Goal: Task Accomplishment & Management: Use online tool/utility

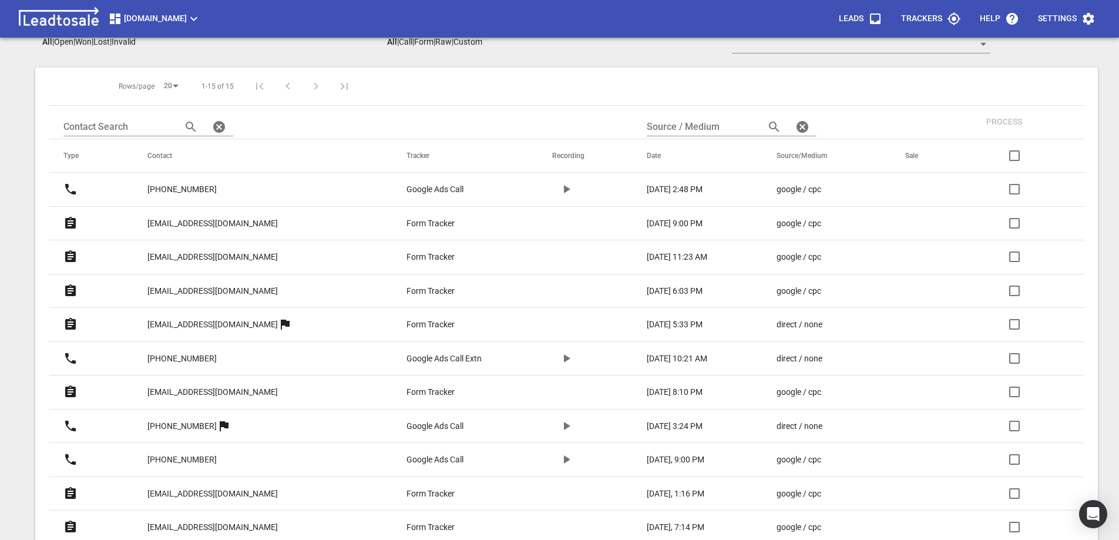
scroll to position [198, 0]
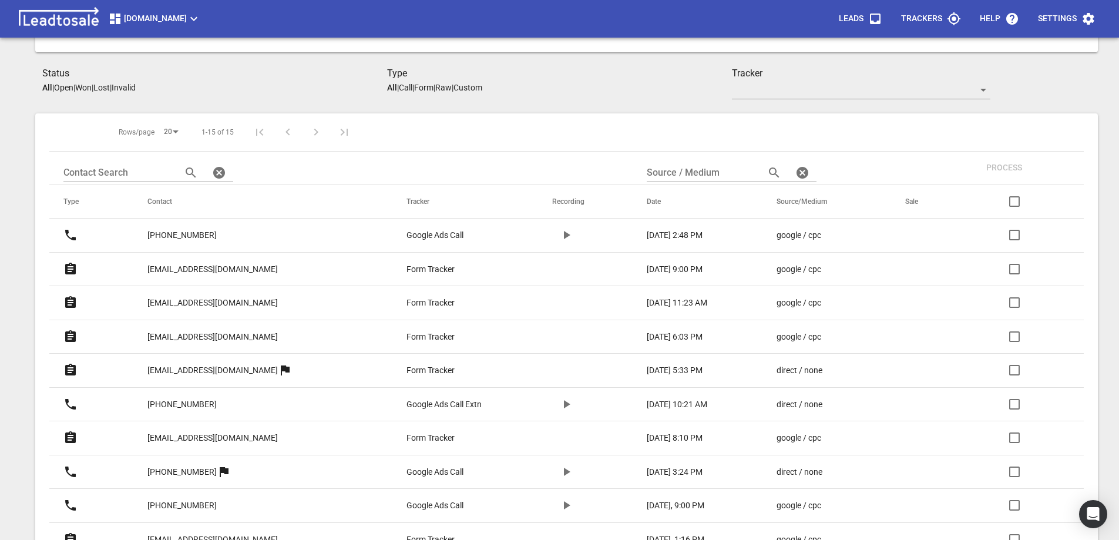
click at [196, 232] on p "[PHONE_NUMBER]" at bounding box center [181, 235] width 69 height 12
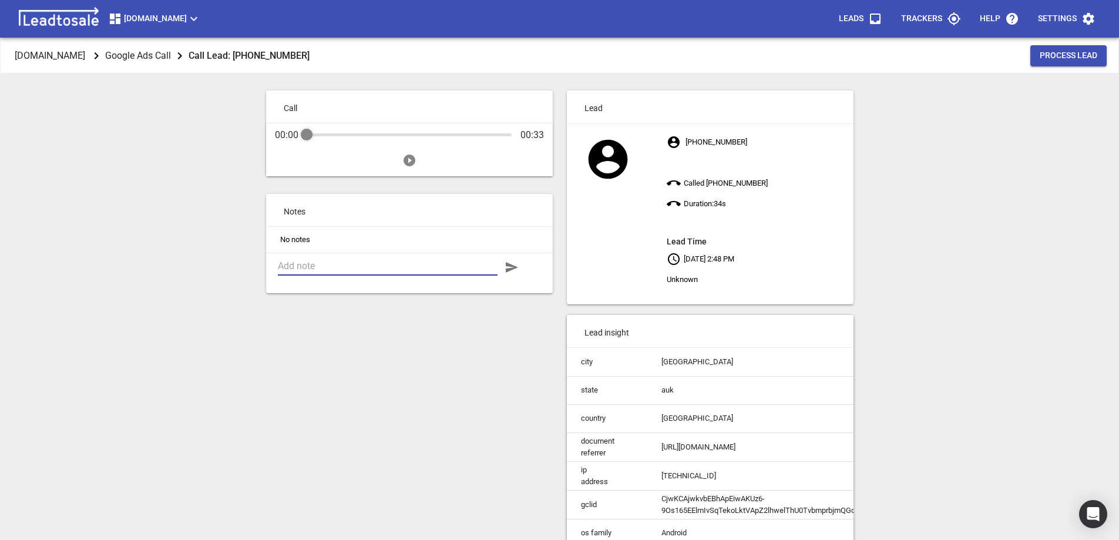
click at [318, 267] on textarea at bounding box center [388, 265] width 220 height 11
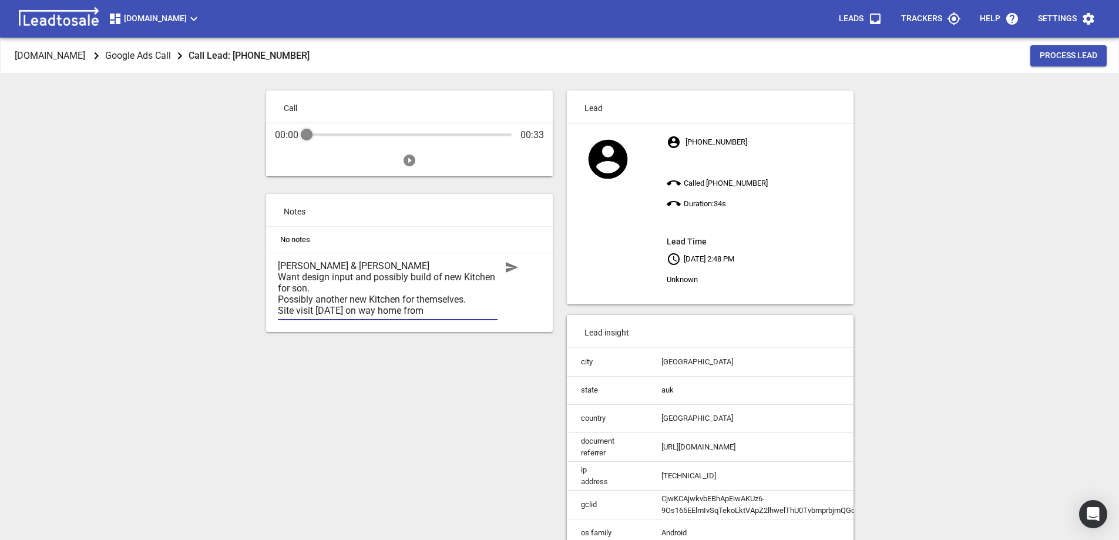
click at [441, 309] on textarea "Barbara & Malcolm Birch Want design input and possibly build of new Kitchen for…" at bounding box center [388, 288] width 220 height 56
type textarea "Barbara & Malcolm Birch Want design input and possibly build of new Kitchen for…"
click at [513, 269] on icon "button" at bounding box center [512, 267] width 12 height 11
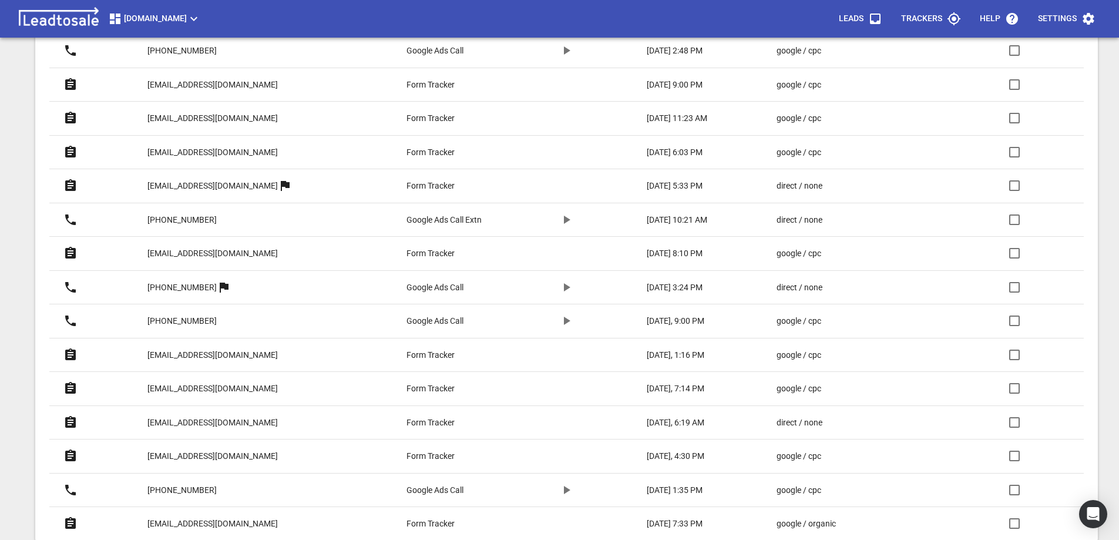
scroll to position [433, 0]
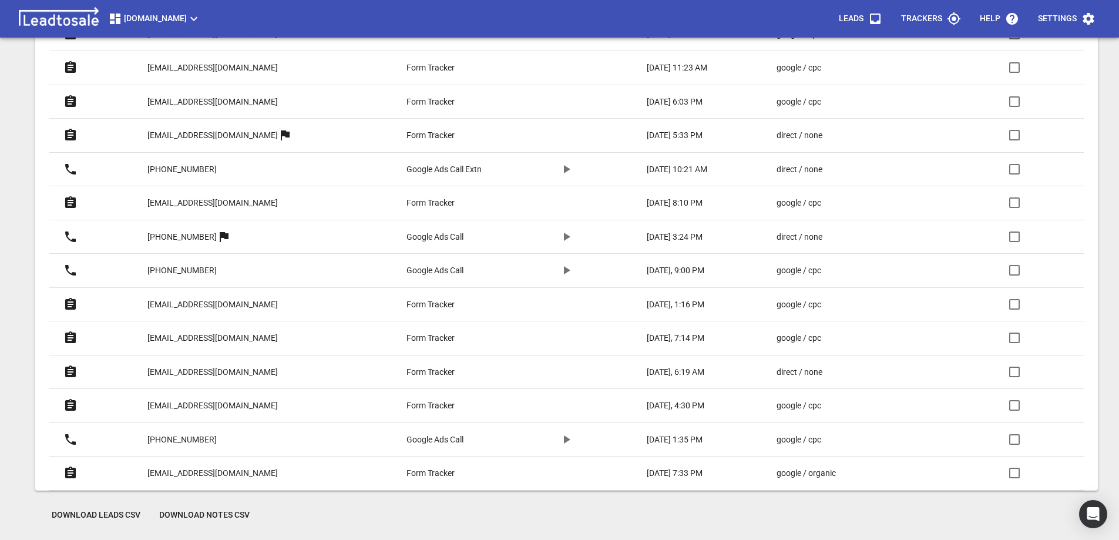
click at [185, 437] on p "[PHONE_NUMBER]" at bounding box center [181, 439] width 69 height 12
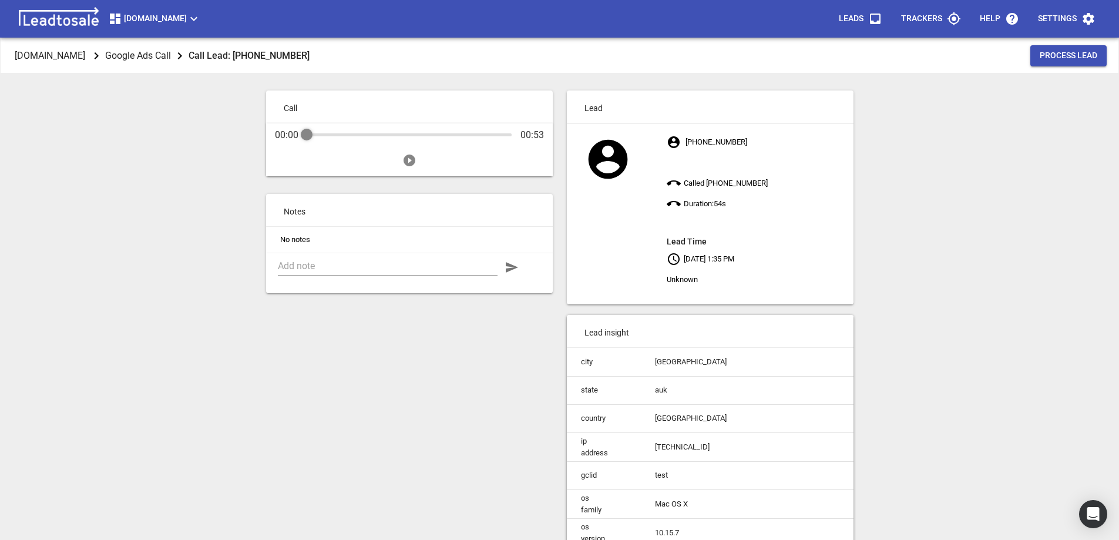
click at [598, 156] on icon at bounding box center [607, 158] width 39 height 39
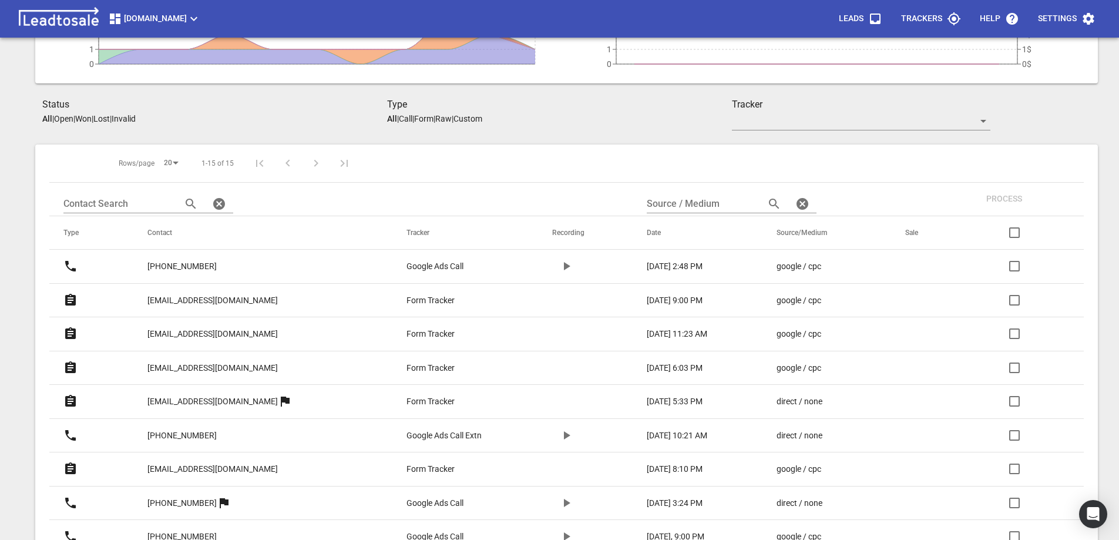
scroll to position [176, 0]
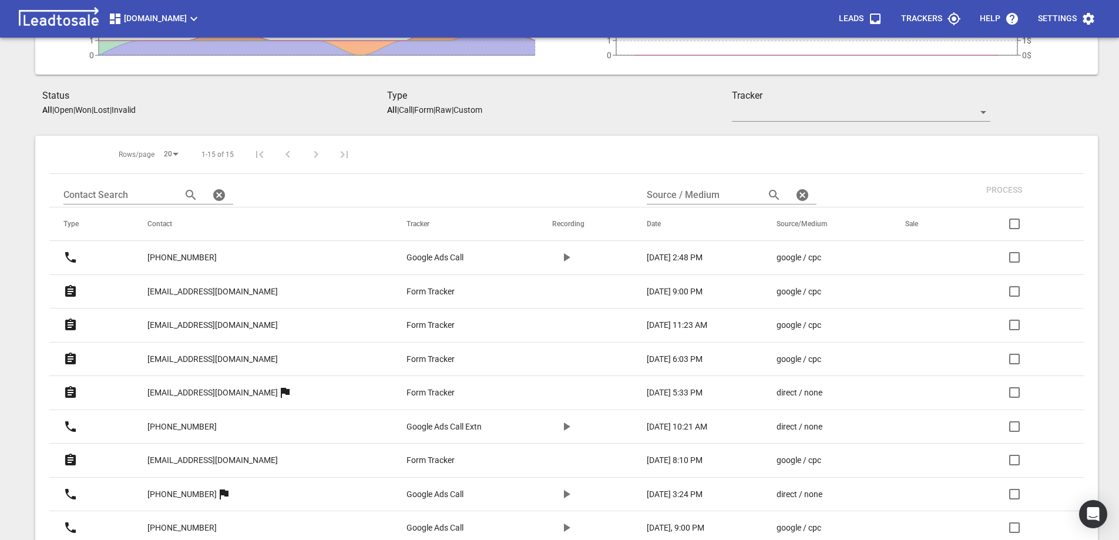
click at [185, 256] on p "+64220209724" at bounding box center [181, 257] width 69 height 12
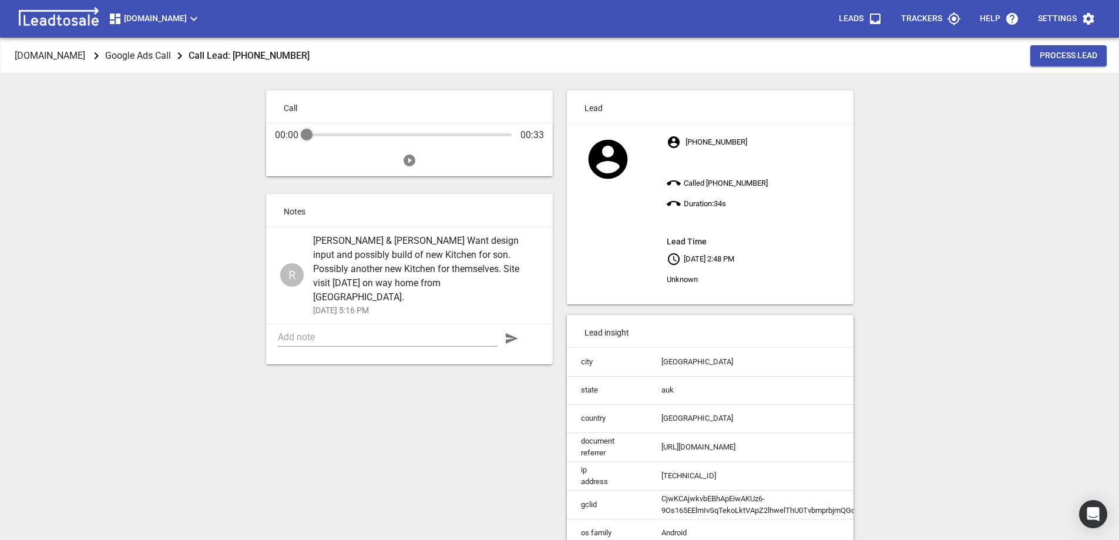
click at [605, 160] on icon at bounding box center [607, 158] width 39 height 39
click at [641, 106] on p "Lead" at bounding box center [710, 106] width 287 height 33
click at [687, 282] on p "+64220209724 Called +64272957415 Duration: 34 s Lead Time Aug 15, 2025 2:48 PM …" at bounding box center [759, 211] width 186 height 158
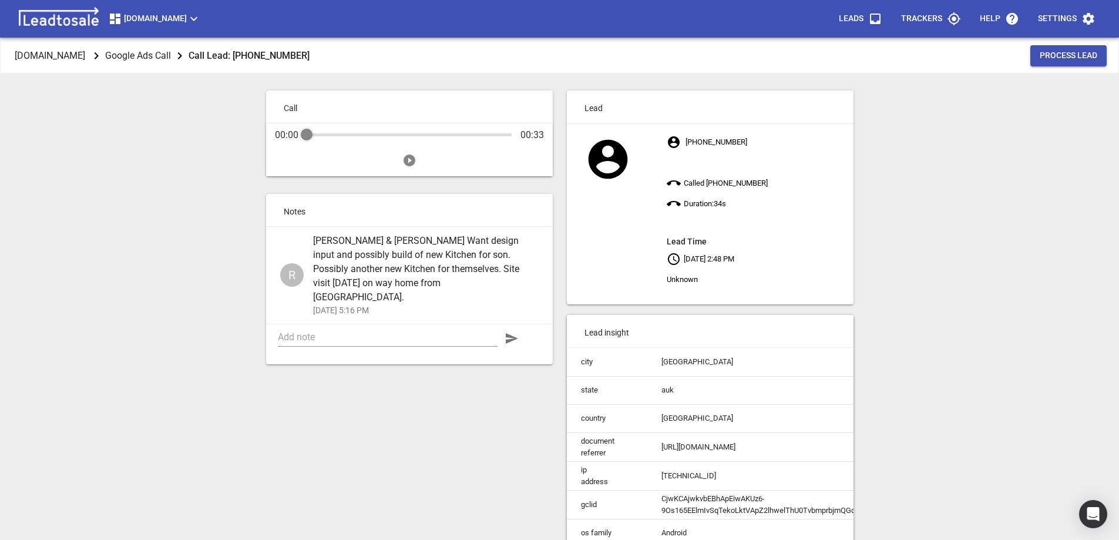
drag, startPoint x: 376, startPoint y: 266, endPoint x: 357, endPoint y: 241, distance: 31.4
click at [357, 241] on span "Barbara & Malcolm Birch Want design input and possibly build of new Kitchen for…" at bounding box center [421, 269] width 216 height 70
click at [388, 243] on span "Barbara & Malcolm Birch Want design input and possibly build of new Kitchen for…" at bounding box center [421, 269] width 216 height 70
click at [416, 240] on span "Barbara & Malcolm Birch Want design input and possibly build of new Kitchen for…" at bounding box center [421, 269] width 216 height 70
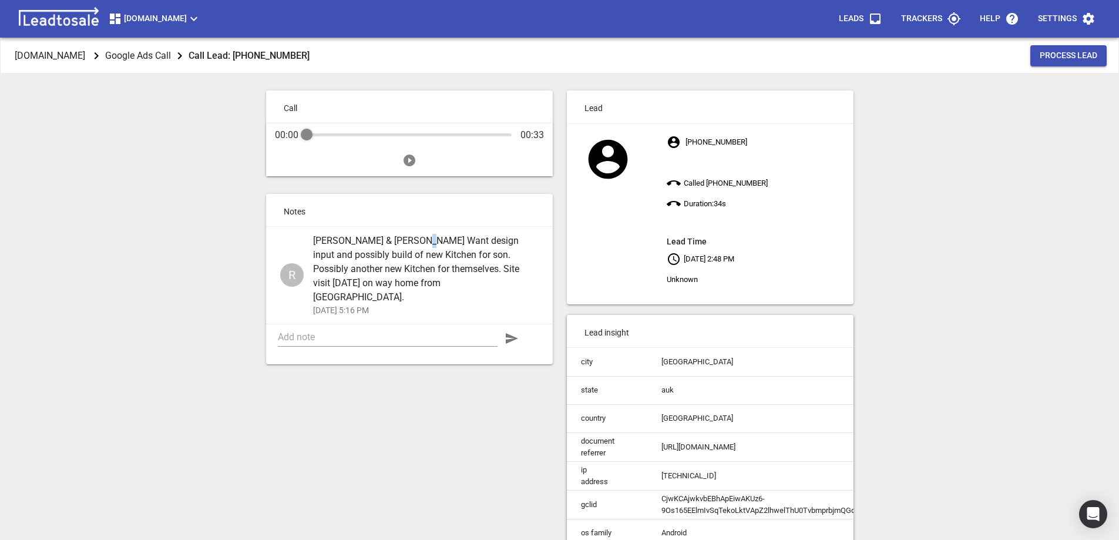
click at [416, 240] on span "Barbara & Malcolm Birch Want design input and possibly build of new Kitchen for…" at bounding box center [421, 269] width 216 height 70
click at [428, 248] on span "Barbara & Malcolm Birch Want design input and possibly build of new Kitchen for…" at bounding box center [421, 269] width 216 height 70
click at [293, 264] on div "R" at bounding box center [291, 274] width 23 height 23
drag, startPoint x: 293, startPoint y: 264, endPoint x: 163, endPoint y: 383, distance: 176.6
click at [163, 383] on div "Design2renovate.co.nz Google Ads Call Call Lead: +64220209724 Process Lead Call…" at bounding box center [559, 308] width 1109 height 540
